Goal: Obtain resource: Download file/media

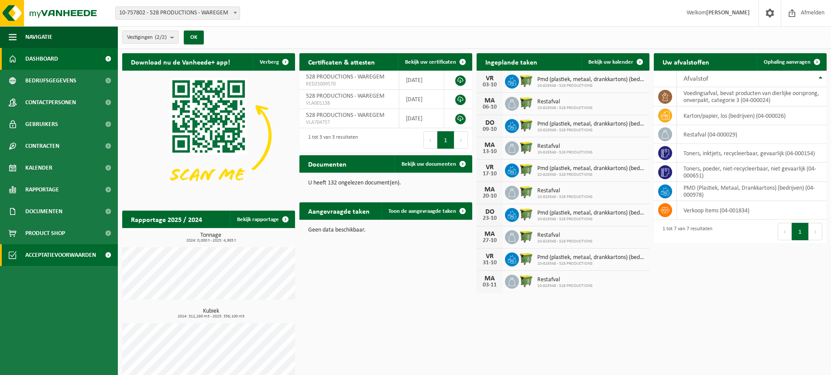
click at [51, 255] on span "Acceptatievoorwaarden" at bounding box center [60, 255] width 71 height 22
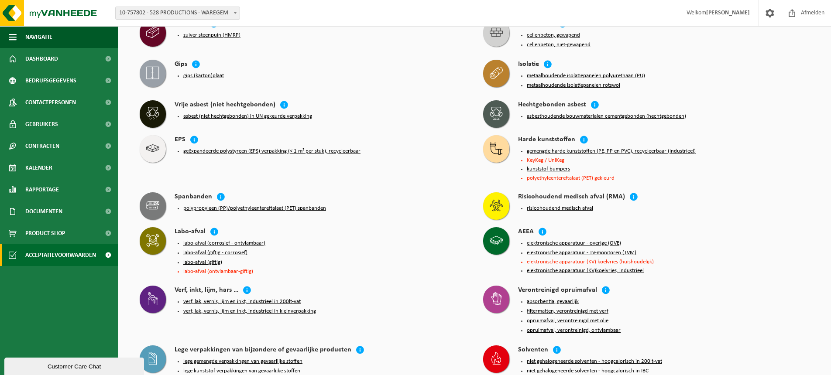
scroll to position [533, 0]
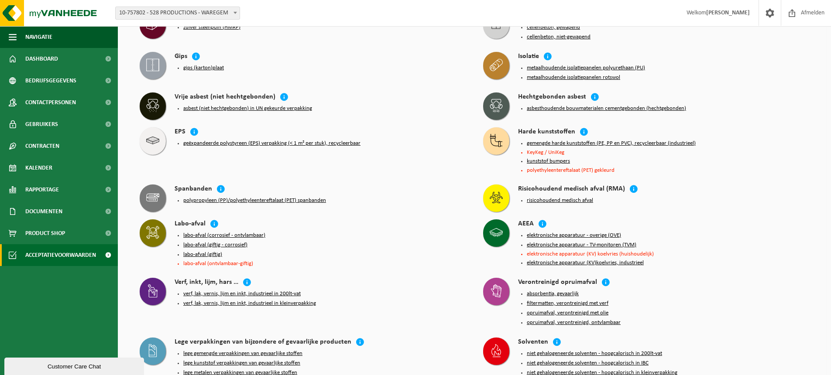
click at [237, 203] on button "polypropyleen (PP)/polyethyleentereftalaat (PET) spanbanden" at bounding box center [254, 200] width 143 height 7
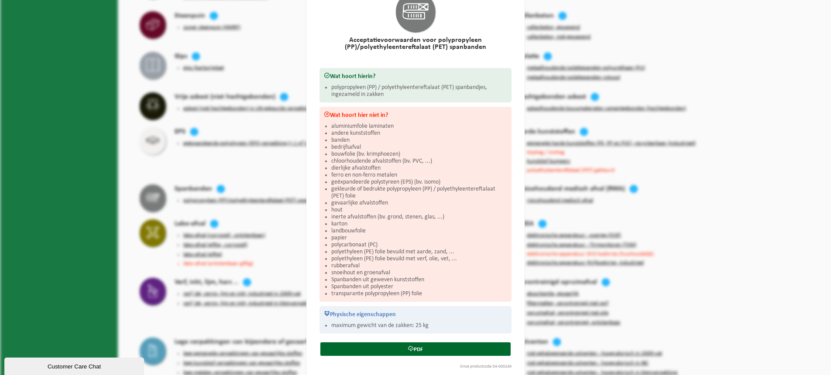
scroll to position [58, 0]
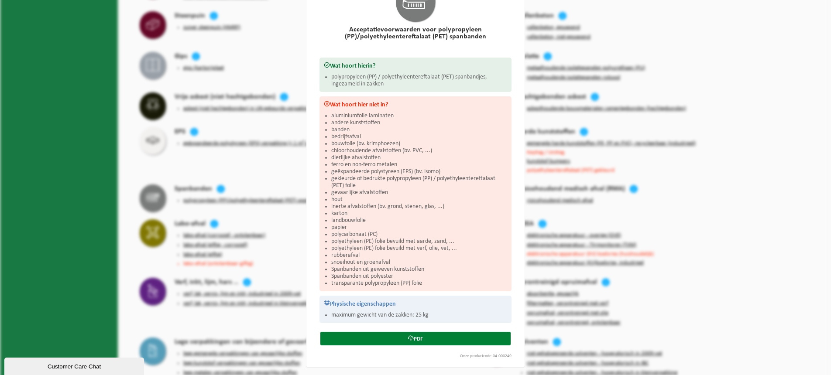
click at [424, 337] on link "PDF" at bounding box center [415, 339] width 190 height 14
